Goal: Information Seeking & Learning: Learn about a topic

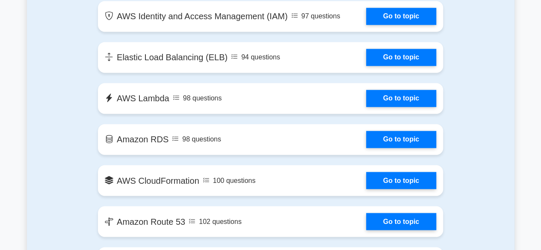
scroll to position [684, 0]
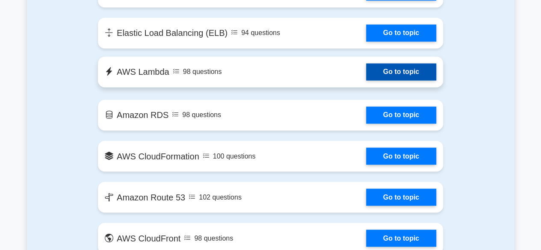
click at [402, 71] on link "Go to topic" at bounding box center [401, 71] width 70 height 17
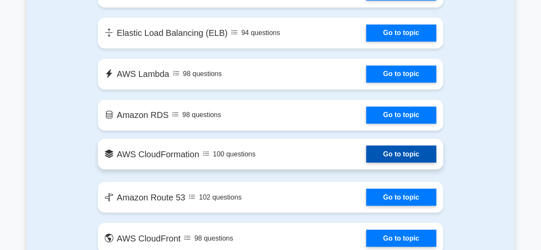
click at [376, 153] on link "Go to topic" at bounding box center [401, 153] width 70 height 17
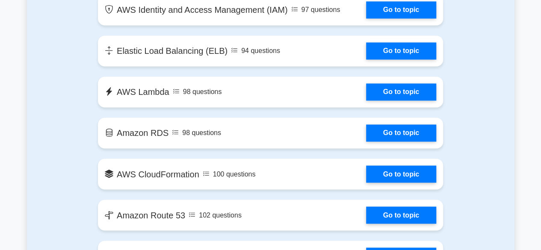
scroll to position [770, 0]
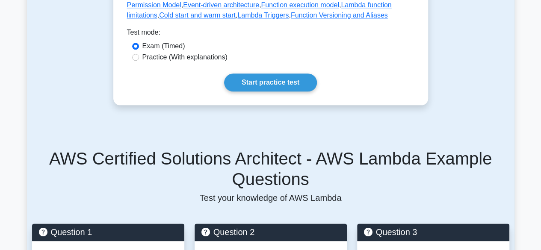
scroll to position [428, 0]
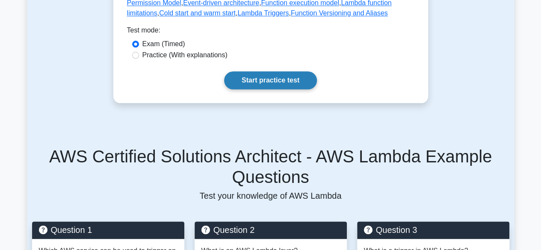
click at [247, 77] on link "Start practice test" at bounding box center [270, 80] width 93 height 18
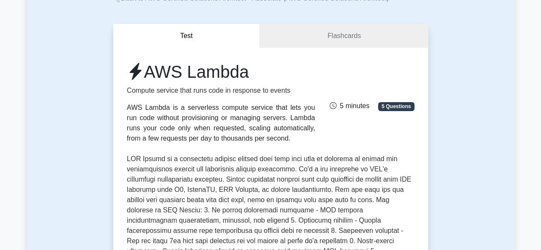
scroll to position [43, 0]
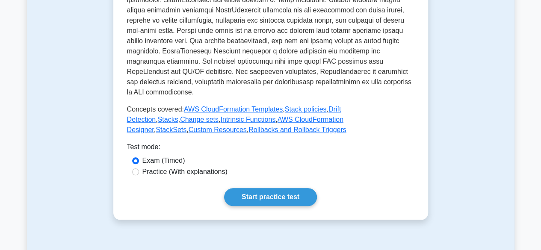
scroll to position [342, 0]
click at [274, 206] on link "Start practice test" at bounding box center [270, 197] width 93 height 18
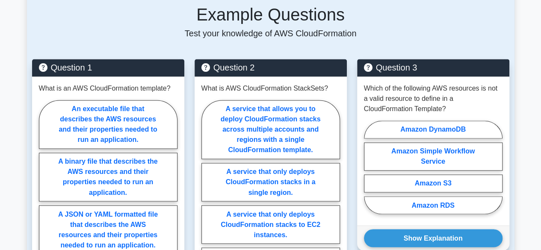
scroll to position [684, 0]
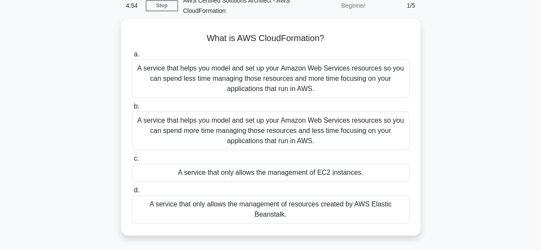
scroll to position [128, 0]
